Goal: Task Accomplishment & Management: Manage account settings

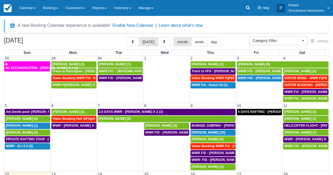
select select
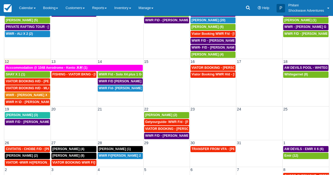
scroll to position [64, 0]
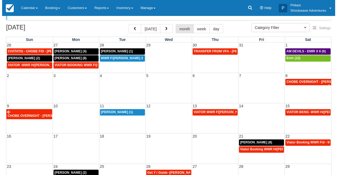
scroll to position [13, 0]
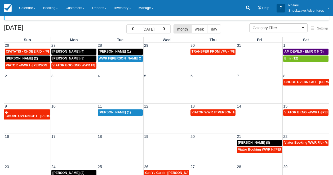
click at [162, 89] on div "2 3 4 5 6 7 8 CHOBE OVERNIGHT - Mariechen Bresler X 2 (2)" at bounding box center [166, 88] width 325 height 30
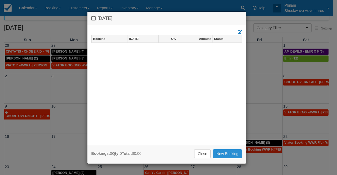
click at [224, 152] on link "New Booking" at bounding box center [227, 153] width 29 height 9
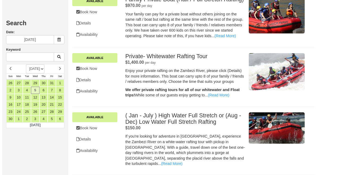
scroll to position [281, 0]
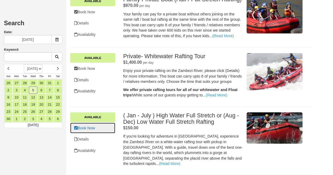
click at [100, 133] on link "Book Now" at bounding box center [92, 127] width 45 height 11
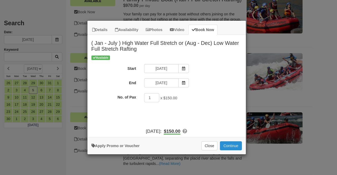
click at [229, 143] on button "Continue" at bounding box center [231, 145] width 22 height 9
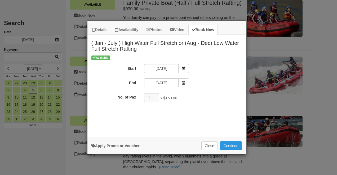
scroll to position [297, 0]
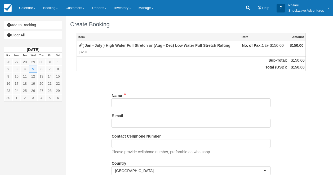
click at [162, 99] on input "Name" at bounding box center [191, 102] width 159 height 9
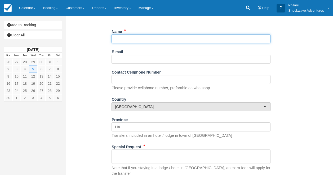
scroll to position [42, 0]
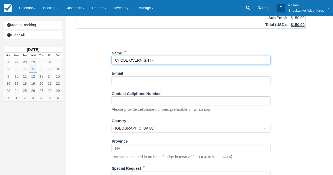
paste input ". lena molgaard"
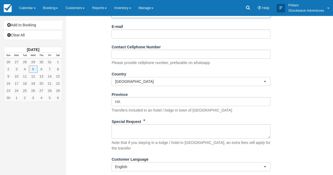
scroll to position [99, 0]
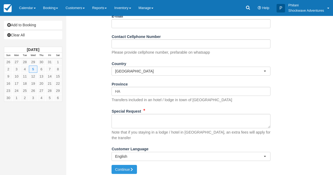
type input "CHOBE OVERNIGHT - . [PERSON_NAME] X 2"
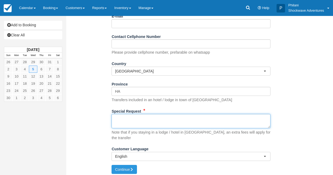
click at [140, 121] on textarea "Special Request" at bounding box center [191, 121] width 159 height 14
paste textarea ". lena molgaard"
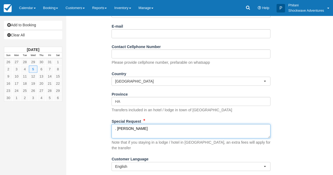
scroll to position [78, 0]
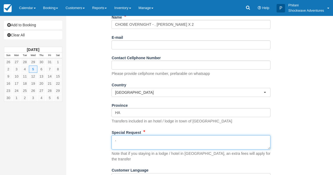
type textarea "."
paste textarea "Traveler Names (2 Total) Participants 1. lena molgaard 2. Andrew paul turner Tr…"
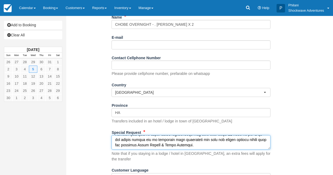
scroll to position [99, 0]
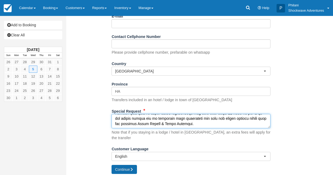
type textarea "Traveler Names (2 Total) Participants 1. lena molgaard 2. Andrew paul turner Tr…"
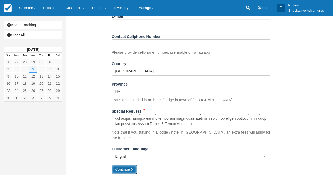
click at [136, 166] on button "Continue" at bounding box center [124, 169] width 25 height 9
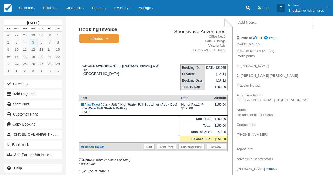
scroll to position [42, 0]
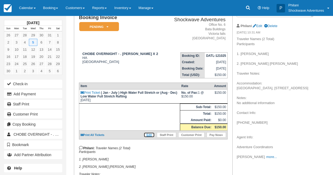
click at [150, 137] on link "Edit" at bounding box center [149, 134] width 11 height 5
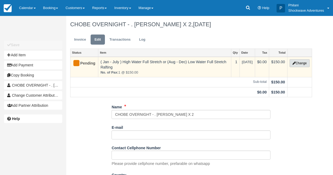
click at [301, 64] on button "Change" at bounding box center [300, 63] width 20 height 8
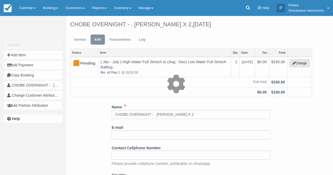
type input "150.00"
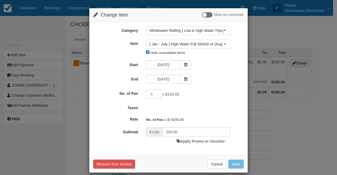
click at [201, 78] on div "Start 11/05/25 End 11/05/25" at bounding box center [168, 72] width 150 height 25
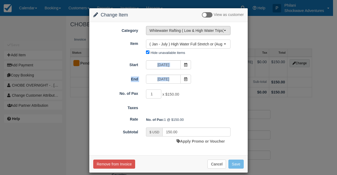
click at [194, 34] on button "Whitewater Rafting ( Low & High Water Trips)" at bounding box center [188, 30] width 85 height 9
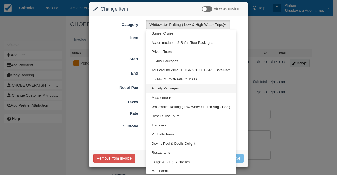
scroll to position [15, 0]
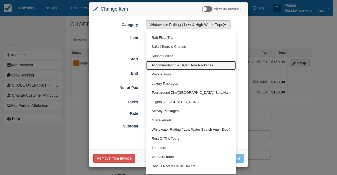
click at [203, 62] on link "Accommodation & Safari Tour Packages" at bounding box center [191, 65] width 90 height 9
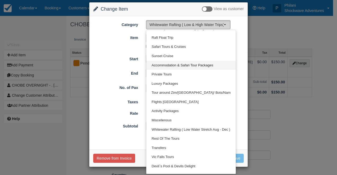
select select "46"
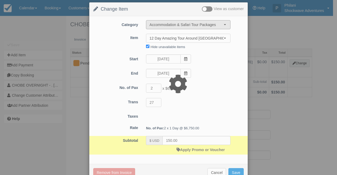
type input "13500.00"
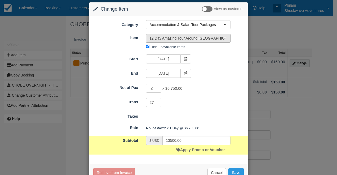
click at [203, 37] on span "12 Day Amazing Tour Around Zimbabwe & a taste of Zambia and Chobe Botswana" at bounding box center [186, 38] width 74 height 5
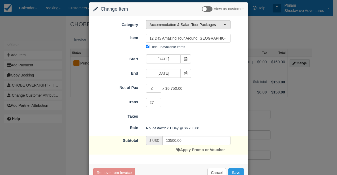
click at [198, 23] on span "Accommodation & Safari Tour Packages" at bounding box center [186, 24] width 74 height 5
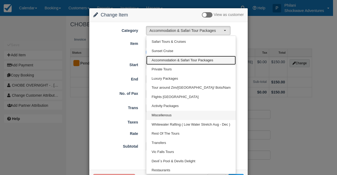
scroll to position [21, 0]
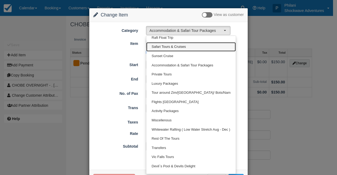
click at [184, 49] on link "Safari Tours & Cruises" at bounding box center [191, 46] width 90 height 9
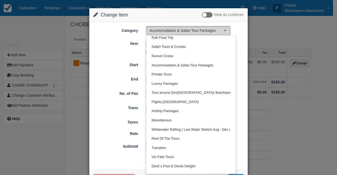
select select "30"
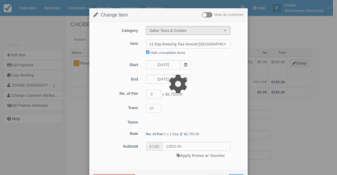
type input "260.00"
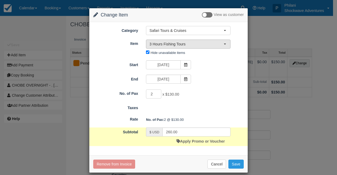
click at [205, 45] on span "3 Hours Fishing Tours" at bounding box center [186, 43] width 74 height 5
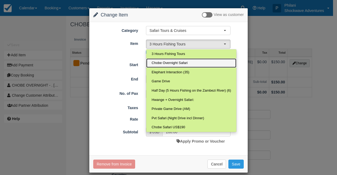
drag, startPoint x: 200, startPoint y: 62, endPoint x: 203, endPoint y: 61, distance: 2.7
click at [200, 62] on link "Chobe Overnight Safari" at bounding box center [191, 62] width 90 height 9
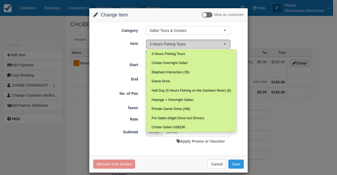
select select "100"
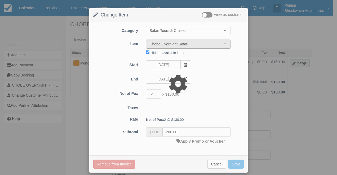
type input "836.00"
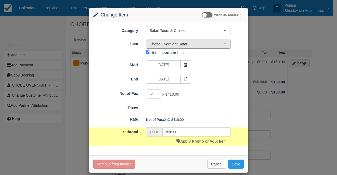
scroll to position [6, 0]
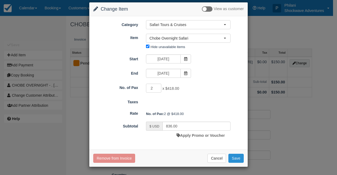
drag, startPoint x: 237, startPoint y: 157, endPoint x: 234, endPoint y: 155, distance: 3.2
click at [237, 157] on button "Save" at bounding box center [235, 157] width 15 height 9
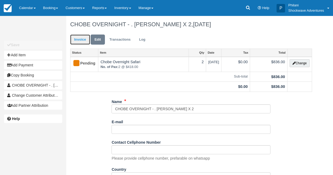
click at [81, 40] on link "Invoice" at bounding box center [80, 39] width 20 height 10
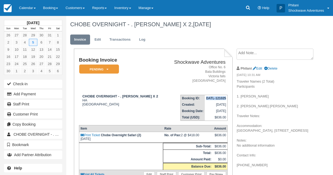
drag, startPoint x: 207, startPoint y: 98, endPoint x: 227, endPoint y: 98, distance: 19.6
click at [227, 98] on td "DATL-121025" at bounding box center [216, 98] width 23 height 7
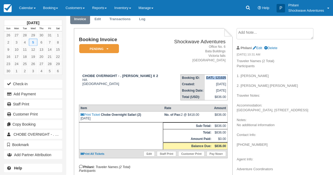
scroll to position [21, 0]
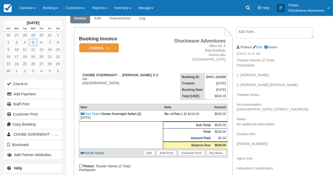
click at [162, 88] on td "CHOBE OVERNIGHT - . lena molgaard X 2 HA Zimbabwe" at bounding box center [122, 84] width 87 height 30
click at [36, 9] on span at bounding box center [35, 8] width 2 height 1
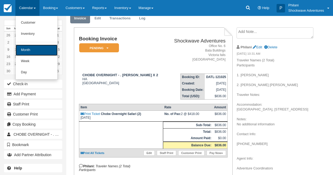
click at [39, 48] on link "Month" at bounding box center [37, 50] width 42 height 11
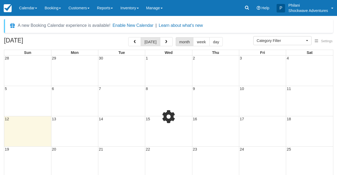
select select
